Goal: Navigation & Orientation: Find specific page/section

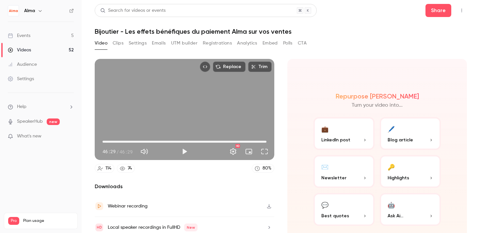
click at [24, 36] on div "Events" at bounding box center [19, 35] width 23 height 7
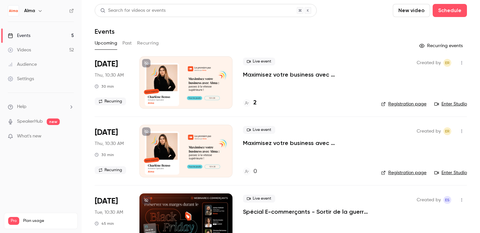
click at [160, 206] on div at bounding box center [186, 219] width 93 height 52
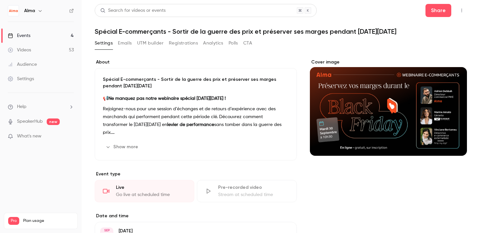
click at [175, 44] on button "Registrations" at bounding box center [183, 43] width 29 height 10
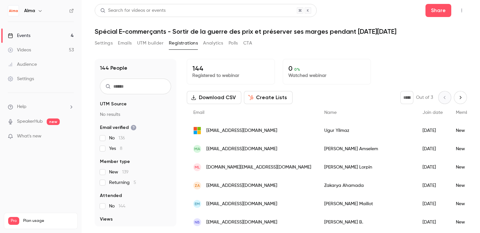
click at [29, 52] on div "Videos" at bounding box center [19, 50] width 23 height 7
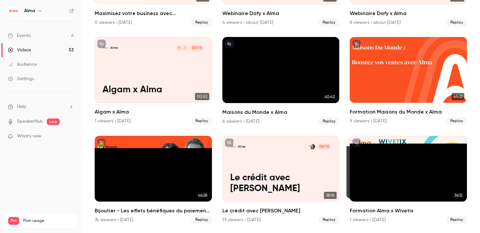
scroll to position [117, 0]
